Goal: Information Seeking & Learning: Understand process/instructions

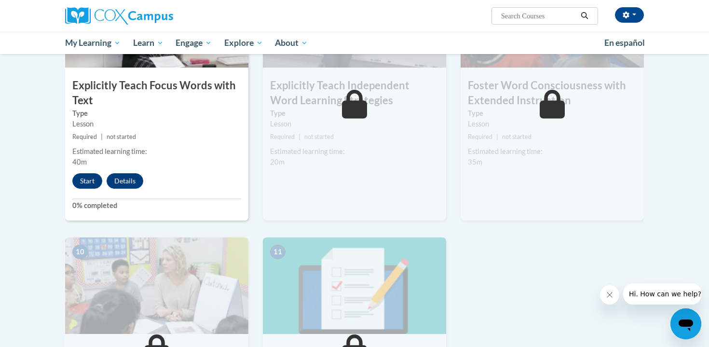
scroll to position [812, 0]
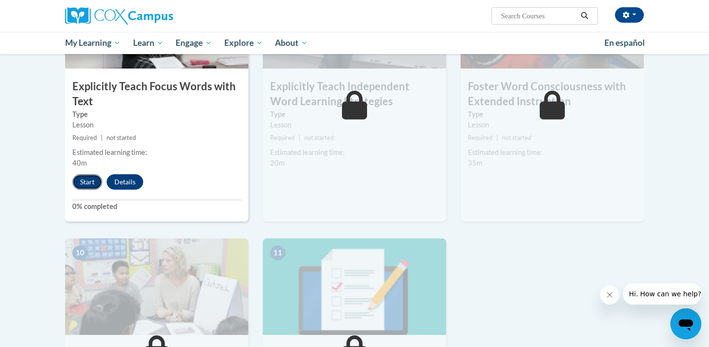
click at [90, 178] on button "Start" at bounding box center [87, 181] width 30 height 15
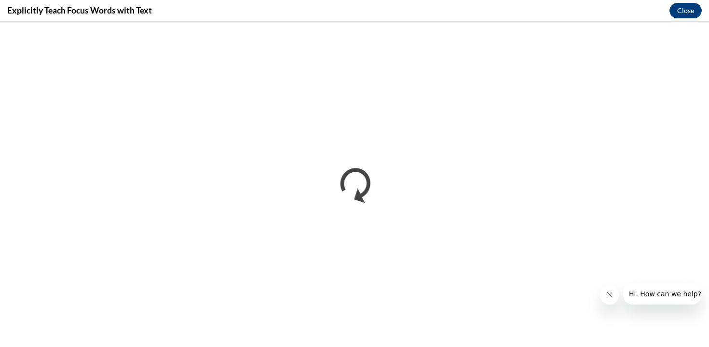
scroll to position [0, 0]
